Goal: Task Accomplishment & Management: Manage account settings

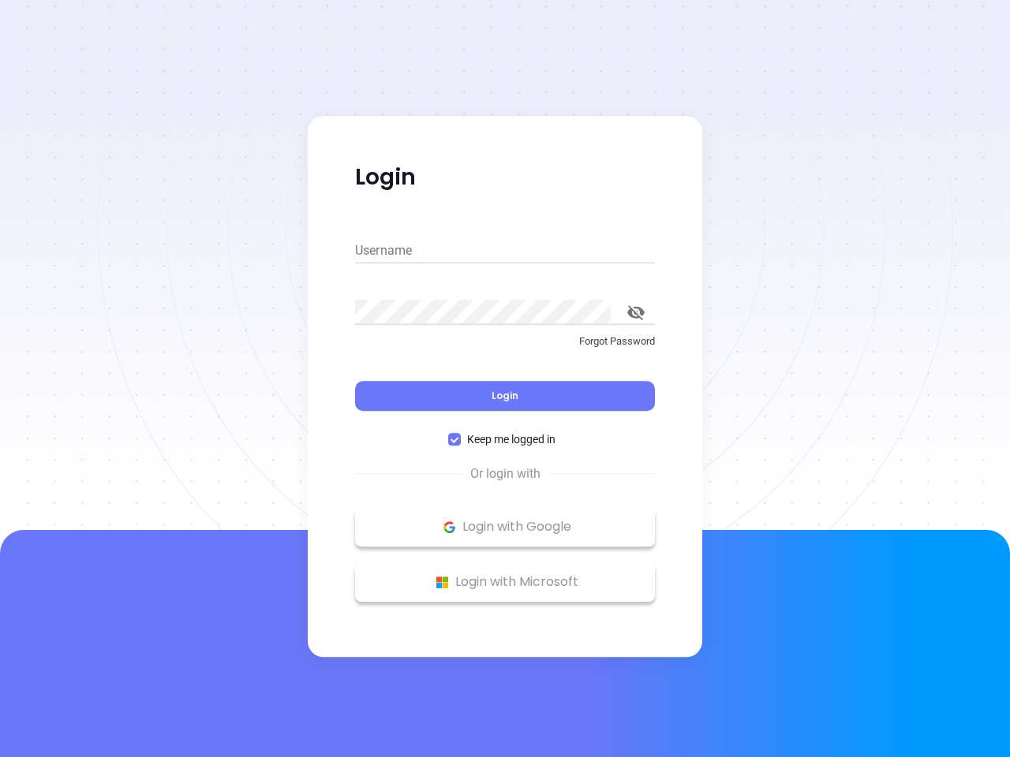
click at [505, 379] on div "Login" at bounding box center [505, 386] width 300 height 49
click at [505, 251] on input "Username" at bounding box center [505, 250] width 300 height 25
click at [636, 312] on icon "toggle password visibility" at bounding box center [635, 312] width 17 height 15
click at [505, 396] on span "Login" at bounding box center [504, 395] width 27 height 13
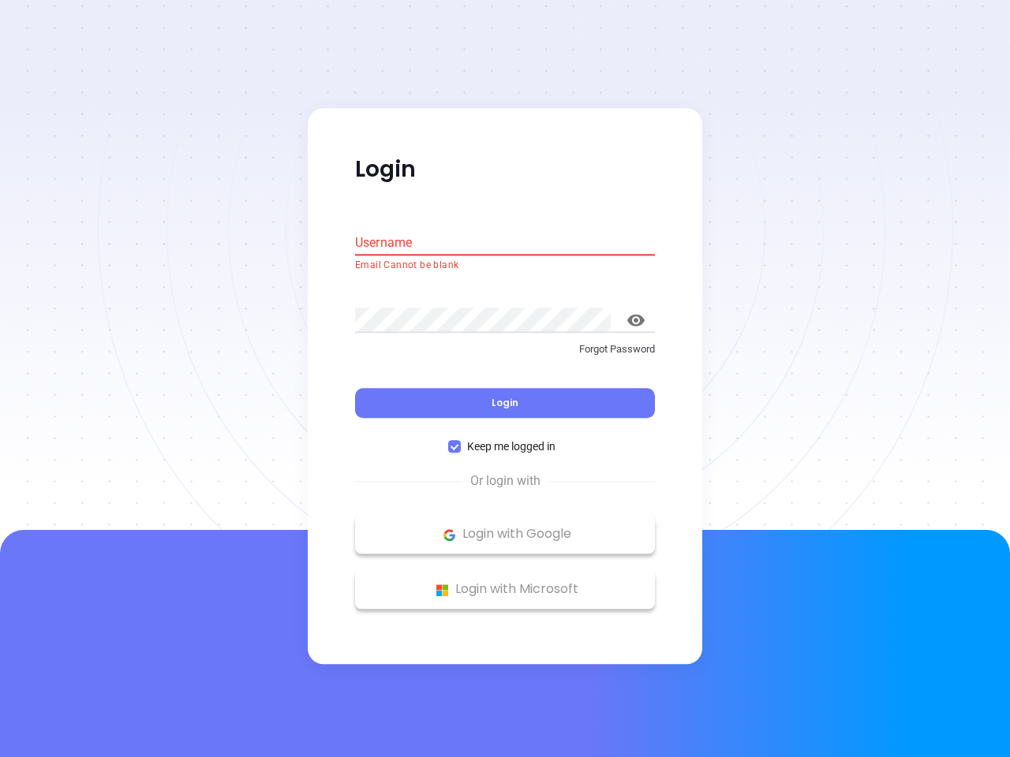
click at [505, 439] on span "Keep me logged in" at bounding box center [511, 447] width 101 height 17
click at [461, 441] on input "Keep me logged in" at bounding box center [454, 447] width 13 height 13
checkbox input "false"
click at [505, 527] on p "Login with Google" at bounding box center [505, 535] width 284 height 24
click at [505, 582] on p "Login with Microsoft" at bounding box center [505, 590] width 284 height 24
